Goal: Communication & Community: Answer question/provide support

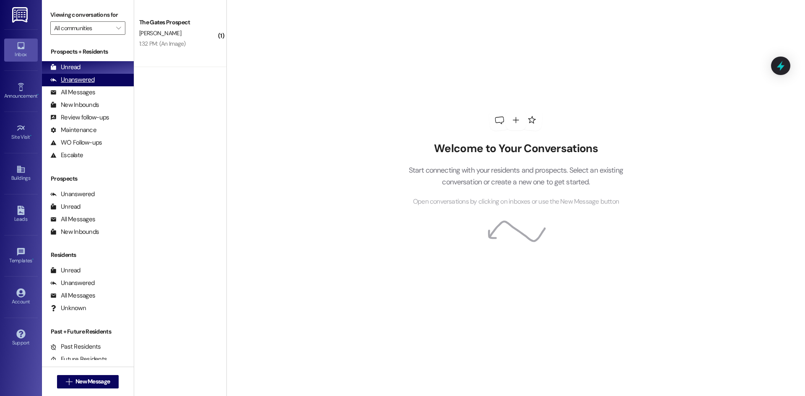
click at [69, 78] on div "Unanswered" at bounding box center [72, 79] width 44 height 9
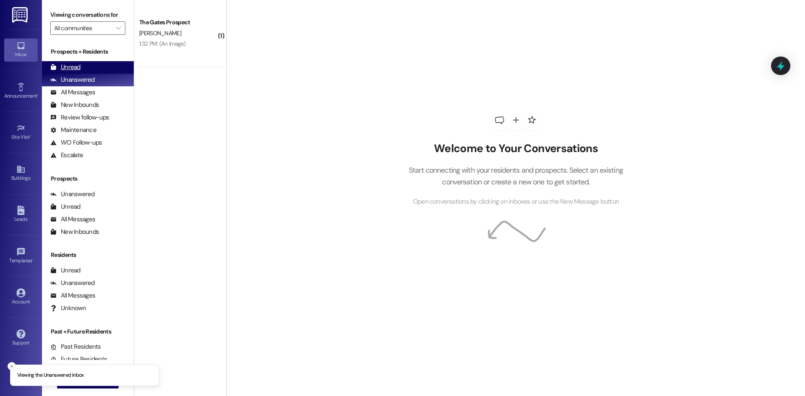
click at [70, 67] on div "Unread" at bounding box center [65, 67] width 30 height 9
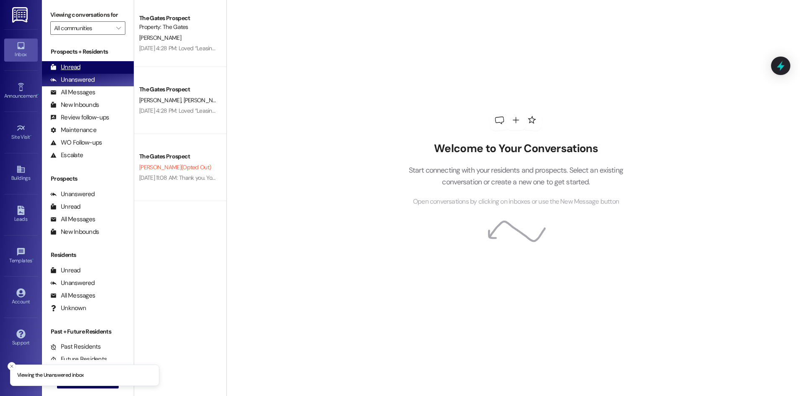
click at [95, 67] on div "Unread (0)" at bounding box center [88, 67] width 92 height 13
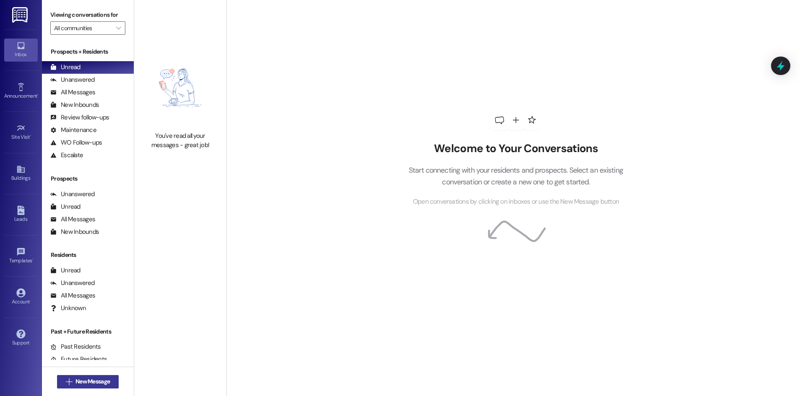
click at [68, 387] on button " New Message" at bounding box center [88, 381] width 62 height 13
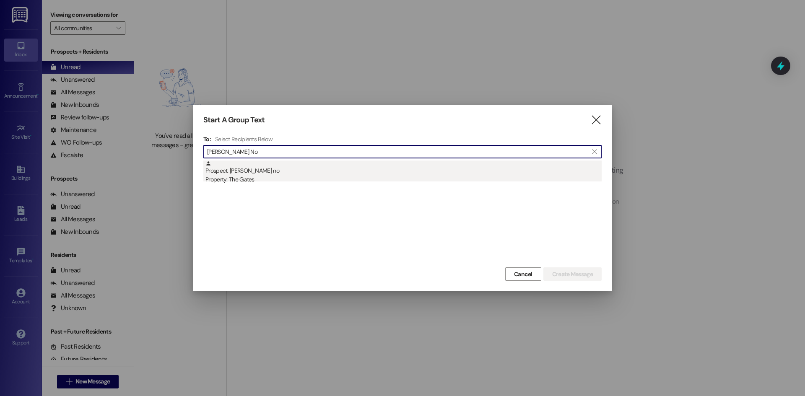
type input "Sammy No"
click at [246, 174] on div "Prospect: [PERSON_NAME] no Property: The Gates" at bounding box center [403, 173] width 396 height 24
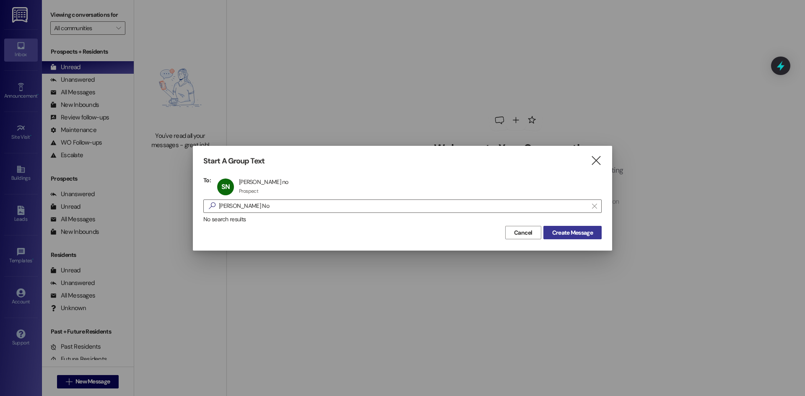
click at [564, 234] on span "Create Message" at bounding box center [572, 233] width 41 height 9
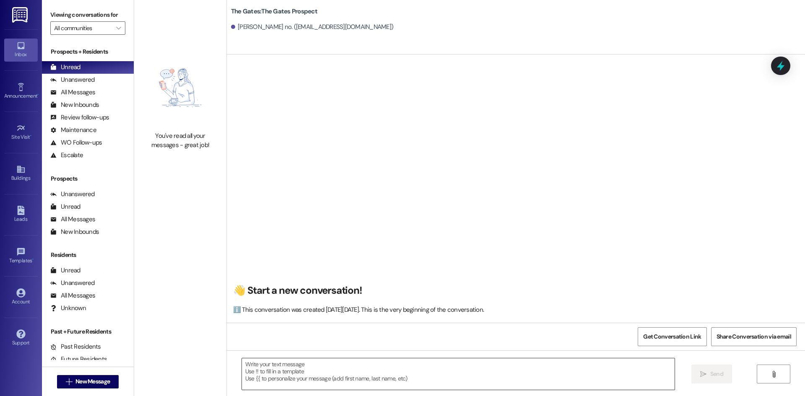
click at [286, 380] on textarea at bounding box center [458, 374] width 433 height 31
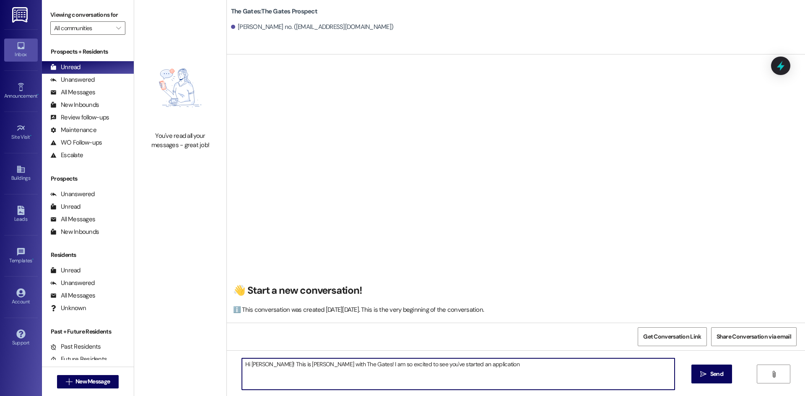
type textarea "Hi Sammy! This is Mackenzie with The Gates! I am so excited to see you've start…"
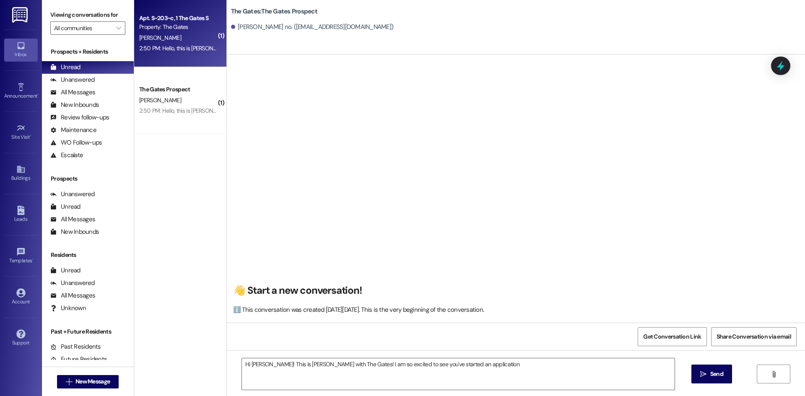
click at [179, 21] on div "Apt. S~203~c, 1 The Gates S" at bounding box center [178, 18] width 78 height 9
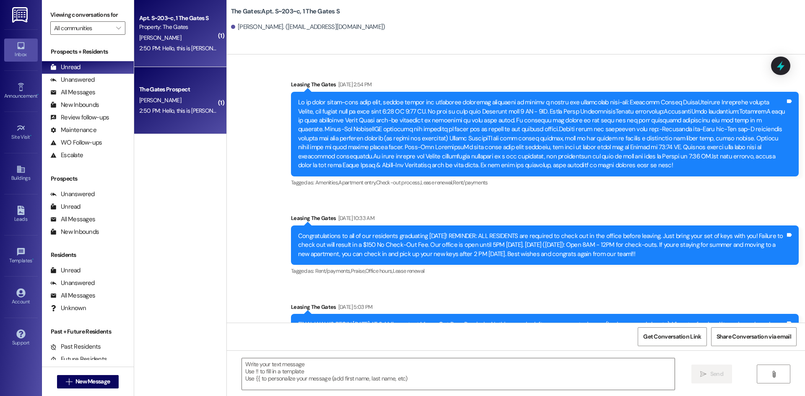
scroll to position [6480, 0]
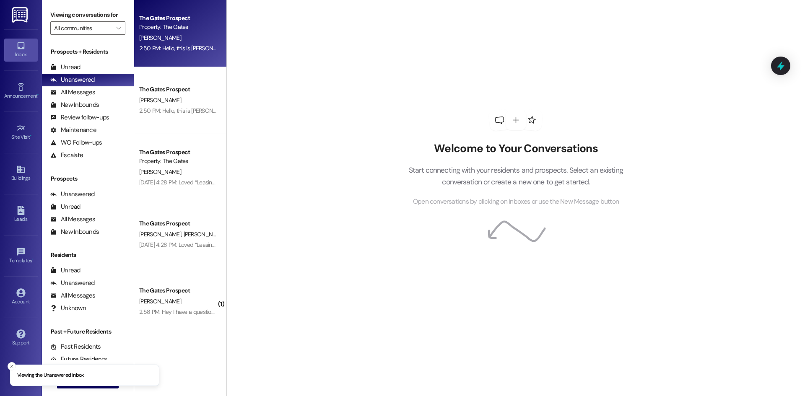
click at [162, 53] on div "2:50 PM: Hello, this is [PERSON_NAME]. [PERSON_NAME] said he signed the lease. …" at bounding box center [177, 48] width 79 height 10
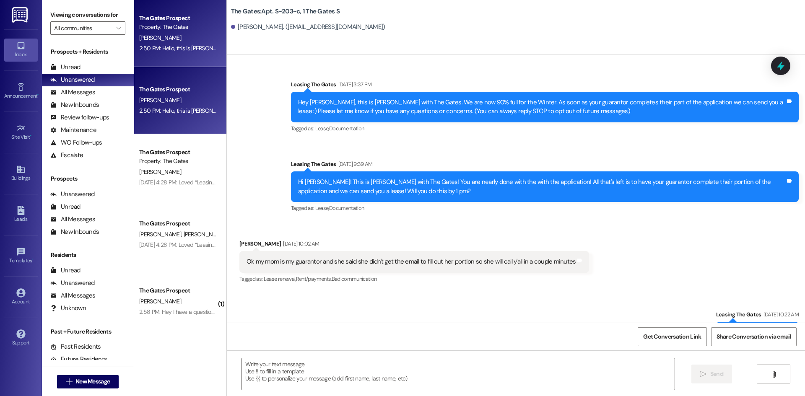
scroll to position [6480, 0]
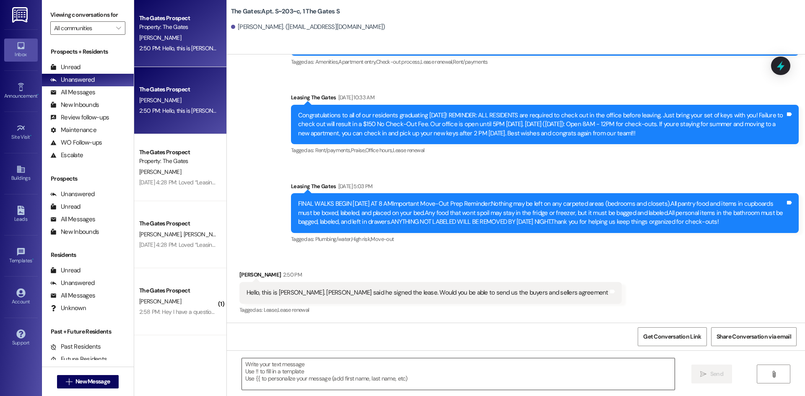
click at [335, 374] on textarea at bounding box center [458, 374] width 433 height 31
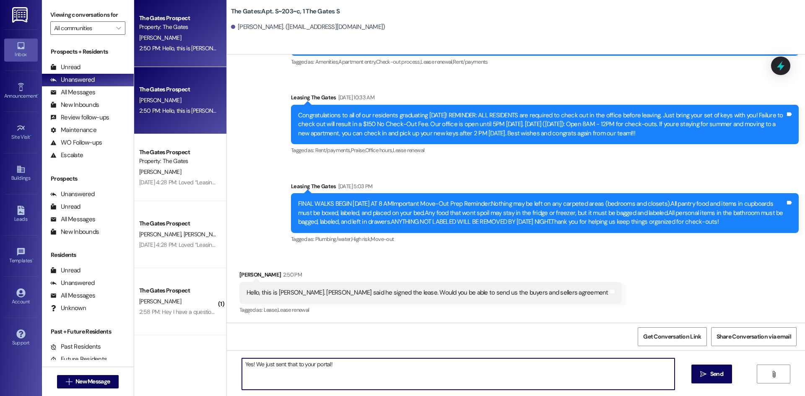
type textarea "Yes! We just sent that to your portal!"
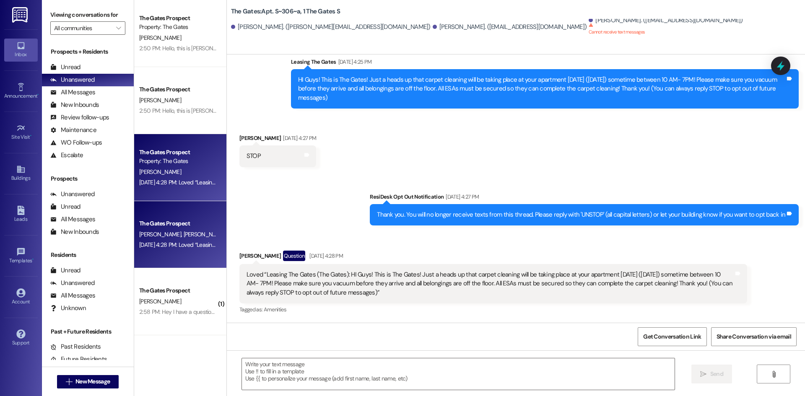
scroll to position [168, 0]
click at [65, 63] on div "Unread" at bounding box center [65, 67] width 30 height 9
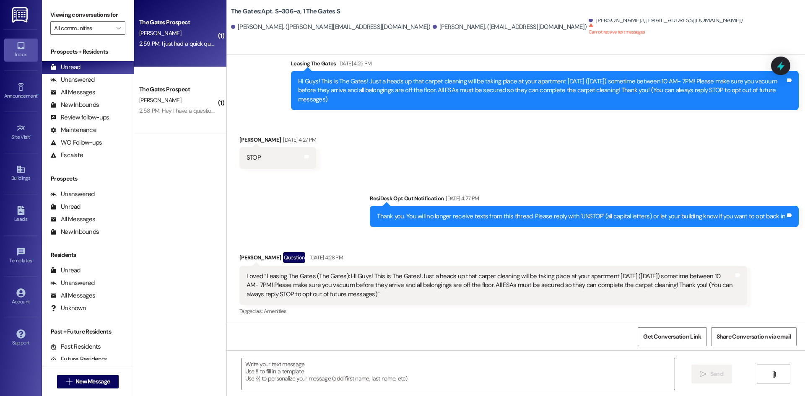
scroll to position [167, 0]
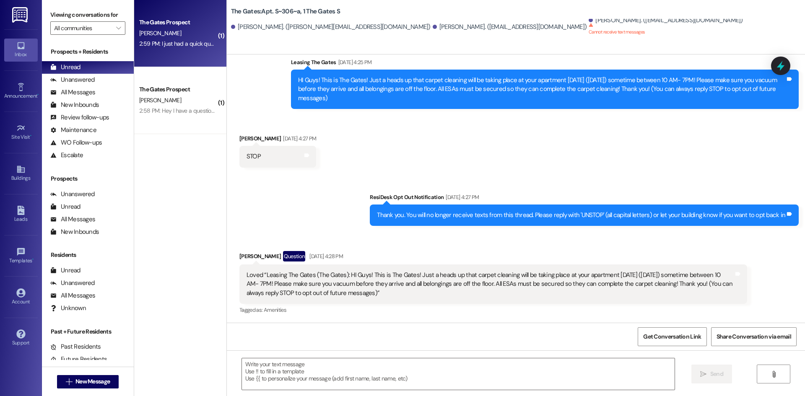
click at [177, 49] on div "2:59 PM: I just had a quick question. Am I allowed to have a friend over to han…" at bounding box center [177, 44] width 79 height 10
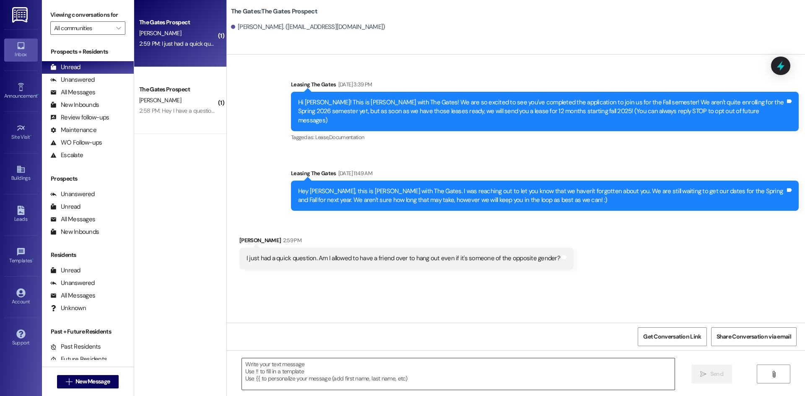
click at [450, 377] on textarea at bounding box center [458, 374] width 433 height 31
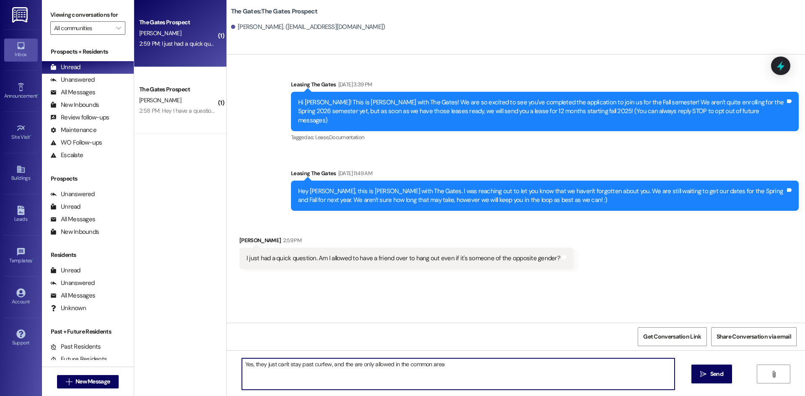
type textarea "Yes, they just can't stay past curfew, and the are only allowed in the common a…"
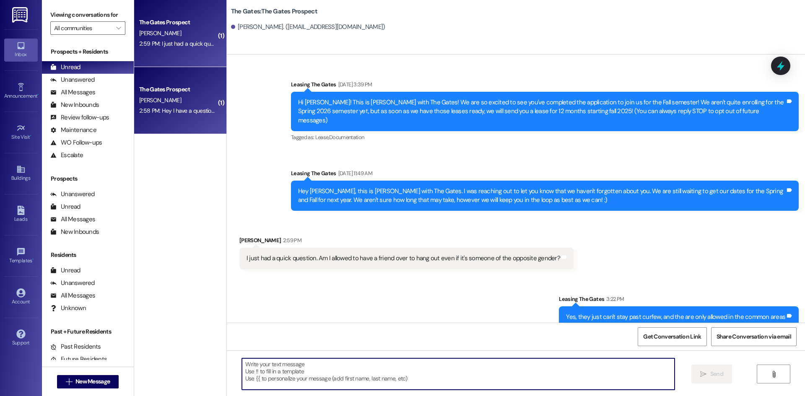
click at [188, 88] on div "The Gates Prospect" at bounding box center [178, 89] width 78 height 9
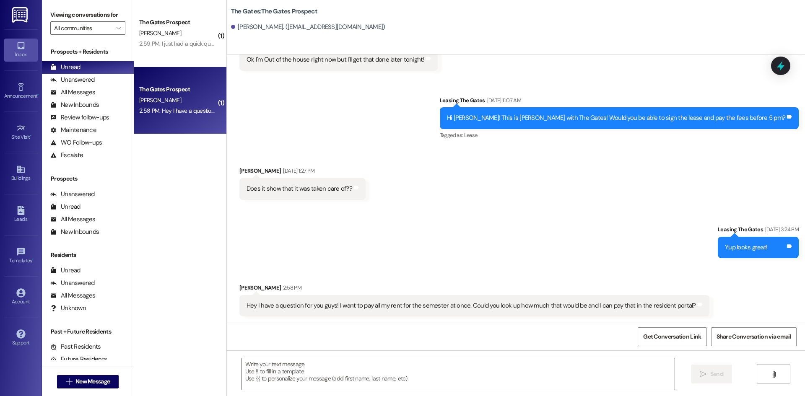
scroll to position [123, 0]
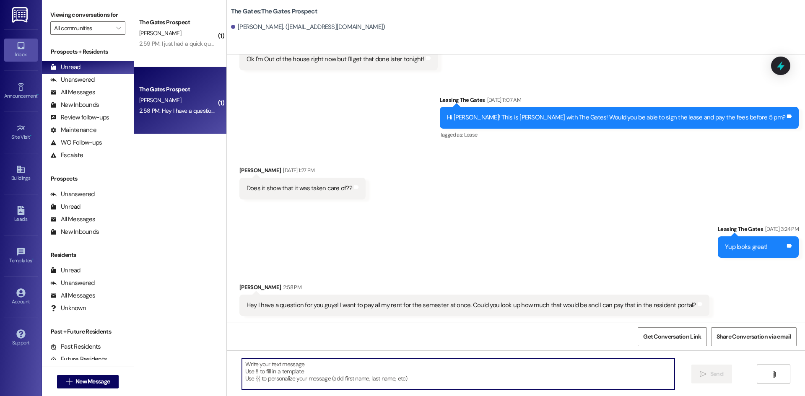
click at [327, 367] on textarea at bounding box center [458, 374] width 433 height 31
type textarea "It will be $1,738"
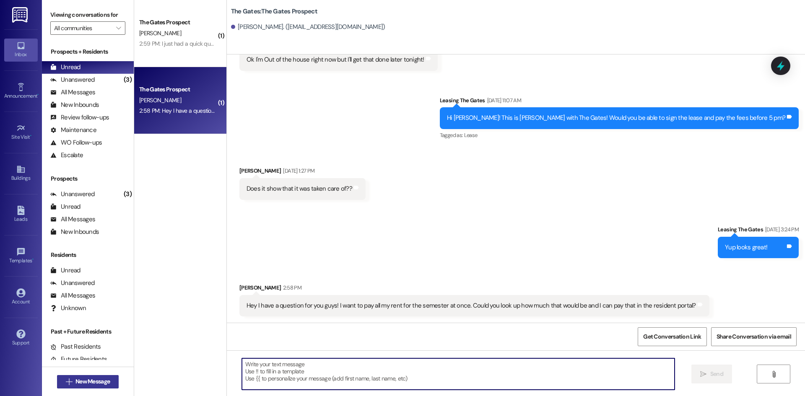
click at [98, 377] on button " New Message" at bounding box center [88, 381] width 62 height 13
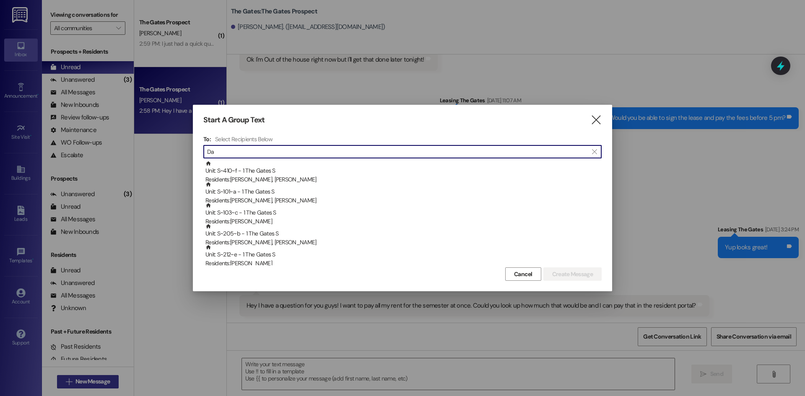
type input "D"
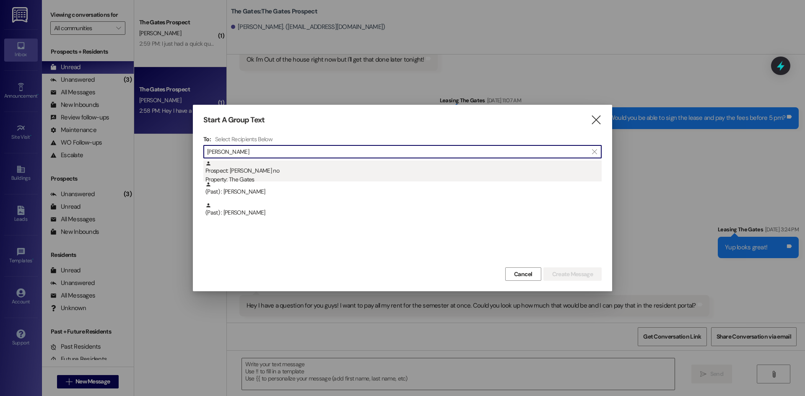
type input "Sammy"
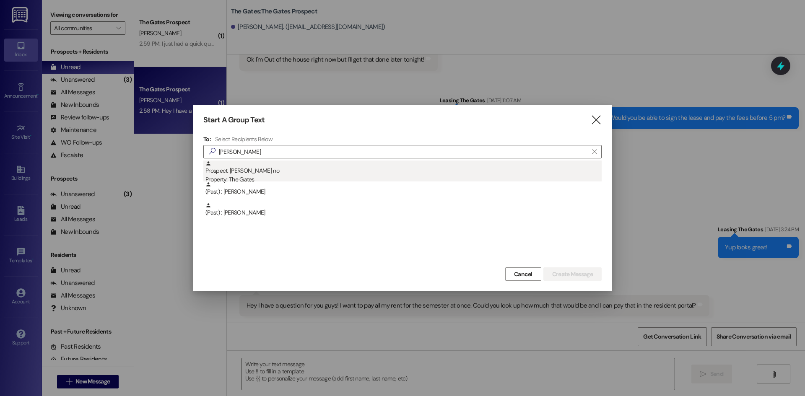
click at [231, 175] on div "Prospect: Sammy no Property: The Gates" at bounding box center [403, 173] width 396 height 24
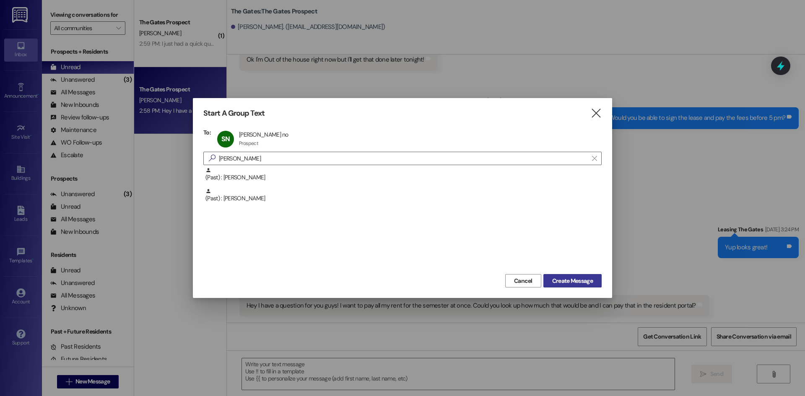
click at [562, 276] on button "Create Message" at bounding box center [572, 280] width 58 height 13
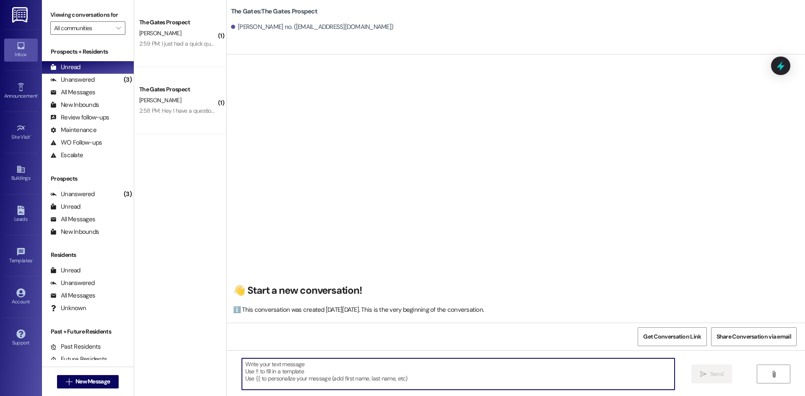
click at [265, 374] on textarea at bounding box center [458, 374] width 433 height 31
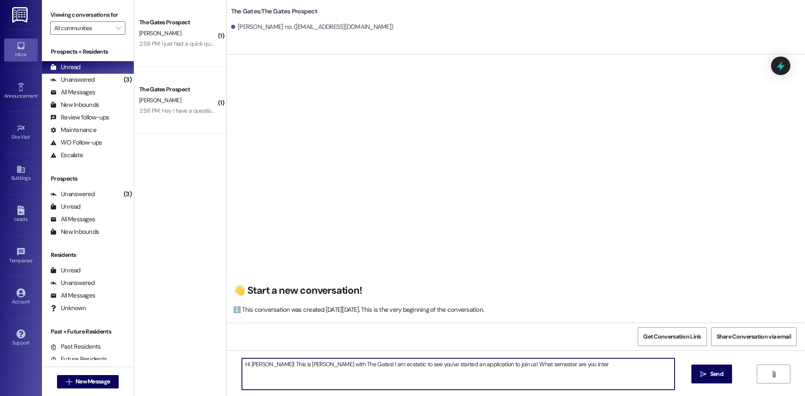
type textarea "Hi Sammy! This is Mackenzie with The Gates! I am ecstatic to see you've started…"
